Goal: Task Accomplishment & Management: Use online tool/utility

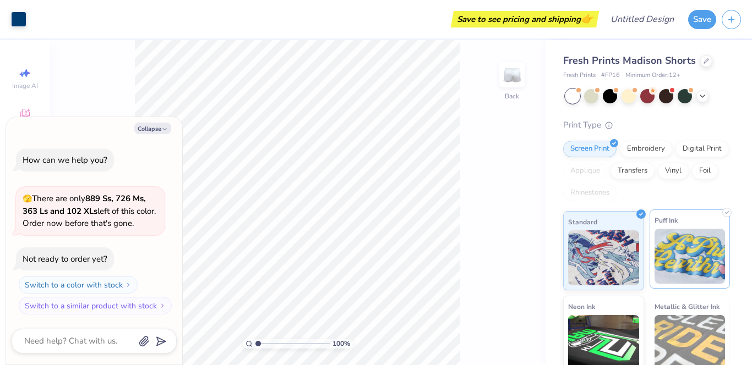
click at [685, 243] on img at bounding box center [689, 256] width 71 height 55
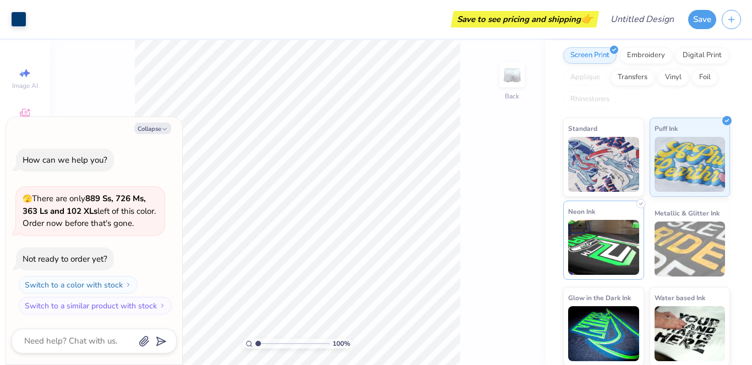
scroll to position [95, 0]
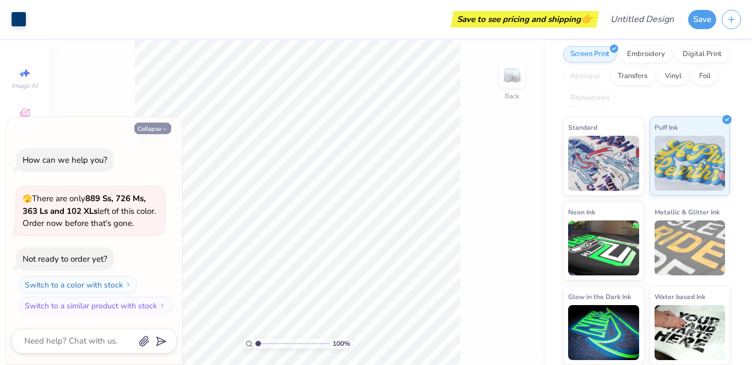
click at [156, 132] on button "Collapse" at bounding box center [152, 129] width 37 height 12
type textarea "x"
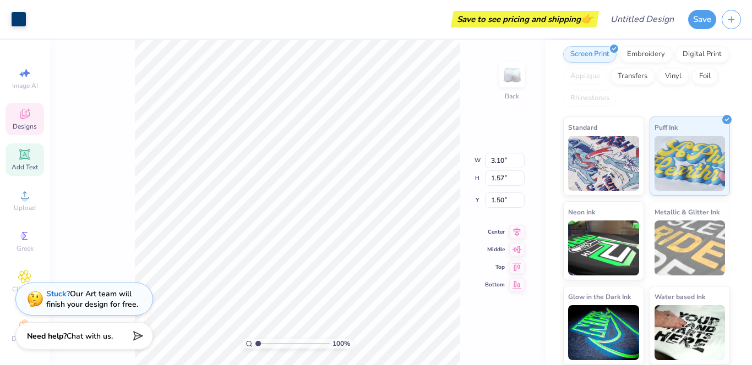
scroll to position [13, 0]
click at [642, 56] on div "Embroidery" at bounding box center [646, 53] width 52 height 17
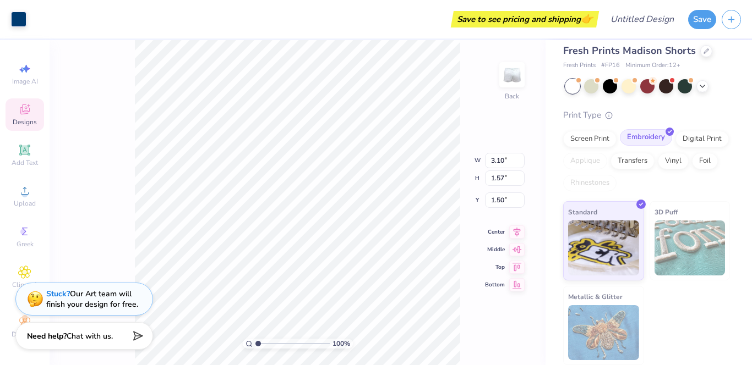
scroll to position [10, 0]
click at [677, 245] on img at bounding box center [689, 248] width 71 height 55
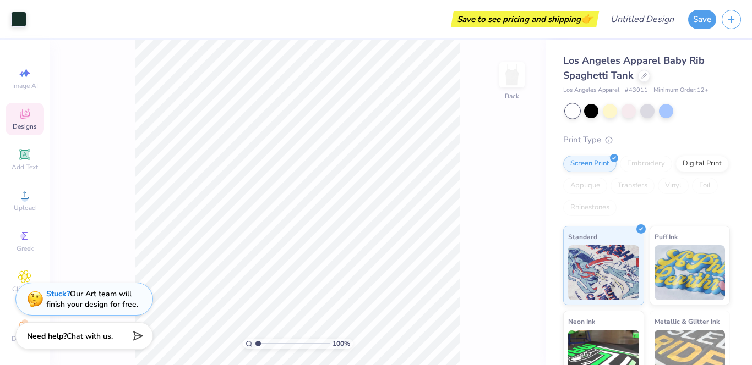
click at [19, 125] on span "Designs" at bounding box center [25, 126] width 24 height 9
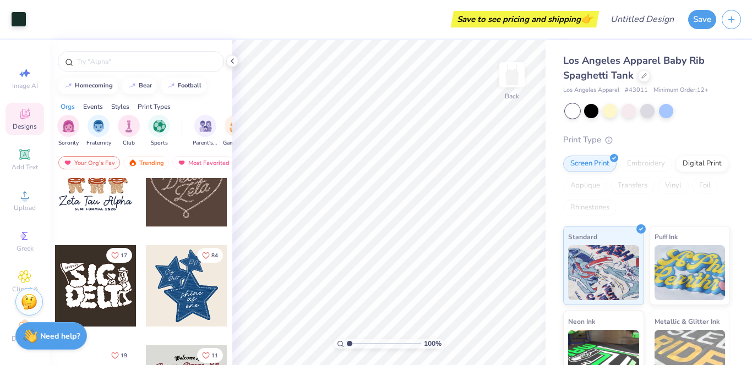
scroll to position [469, 0]
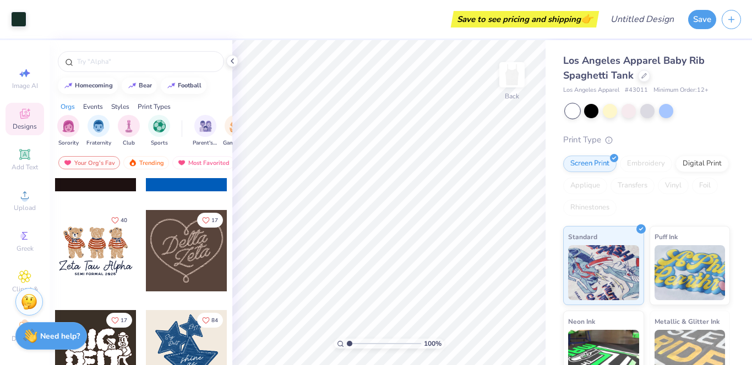
click at [96, 247] on div at bounding box center [95, 250] width 81 height 81
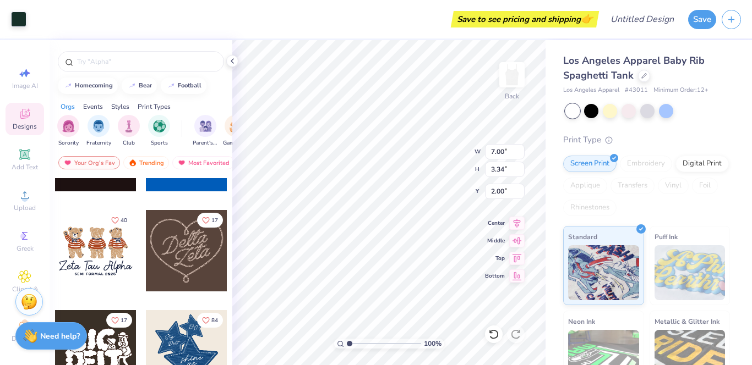
type input "7.00"
type input "3.34"
type input "2.00"
type input "2.60"
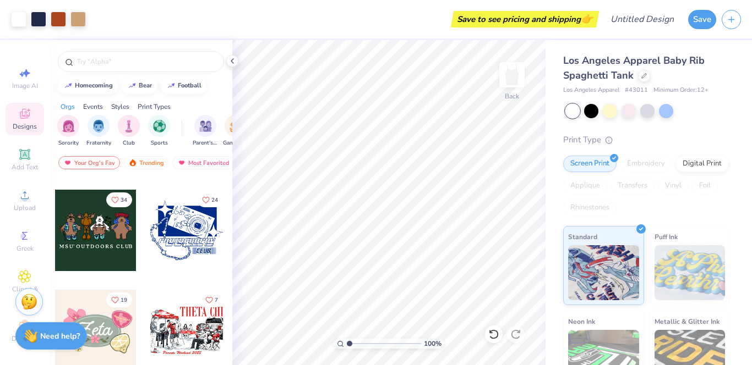
scroll to position [788, 0]
